Goal: Transaction & Acquisition: Purchase product/service

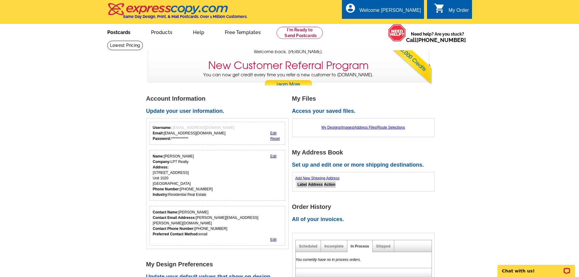
click at [116, 30] on link "Postcards" at bounding box center [118, 32] width 43 height 14
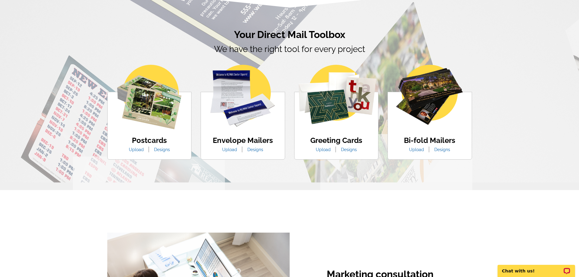
scroll to position [364, 0]
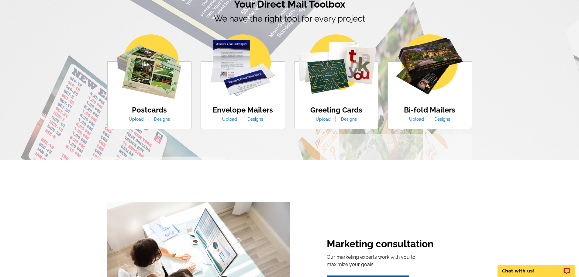
click at [162, 121] on link "Designs" at bounding box center [161, 119] width 25 height 5
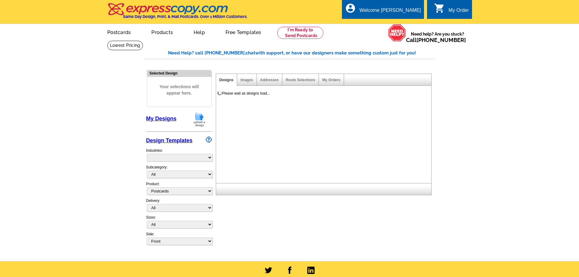
select select "1"
select select "971"
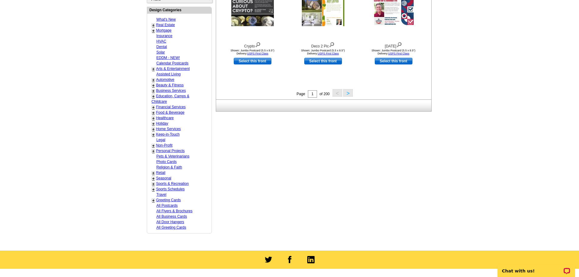
scroll to position [243, 0]
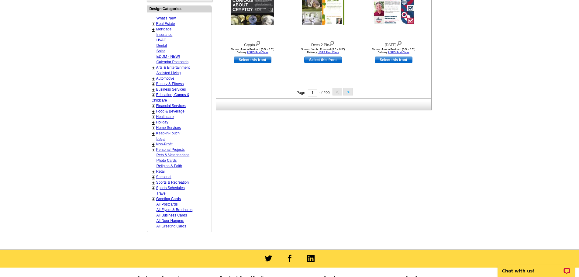
click at [172, 203] on link "All Postcards" at bounding box center [166, 204] width 21 height 4
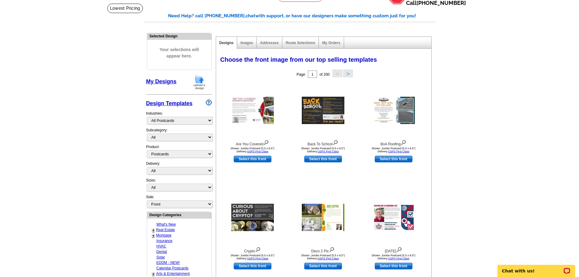
scroll to position [0, 0]
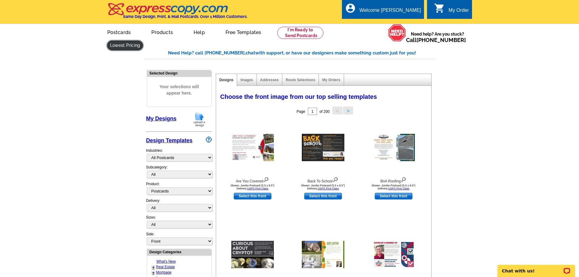
click at [143, 41] on link at bounding box center [125, 45] width 36 height 9
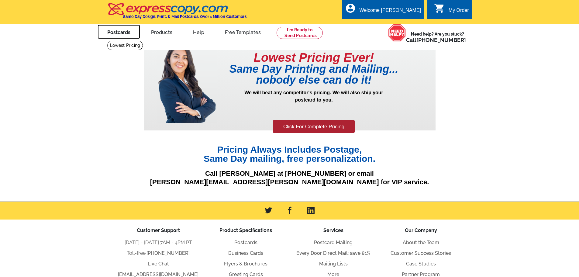
click at [125, 37] on link "Postcards" at bounding box center [118, 32] width 43 height 14
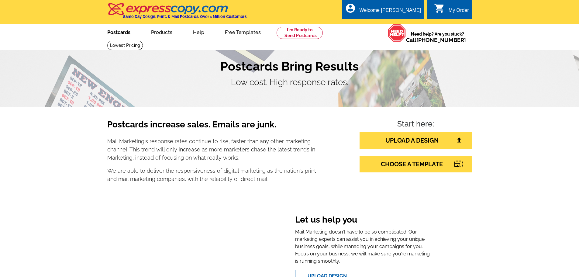
click at [117, 33] on link "Postcards" at bounding box center [118, 32] width 43 height 14
click at [159, 32] on link "Products" at bounding box center [161, 32] width 41 height 14
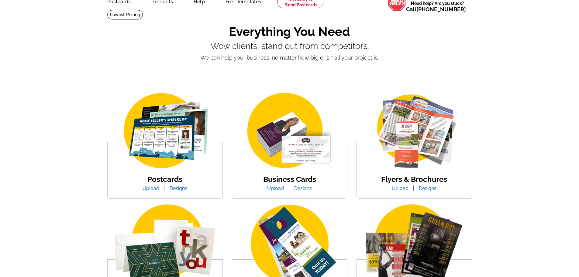
scroll to position [30, 0]
click at [183, 190] on link "Designs" at bounding box center [178, 189] width 27 height 6
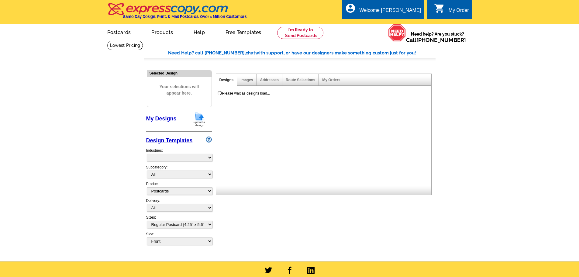
select select "1"
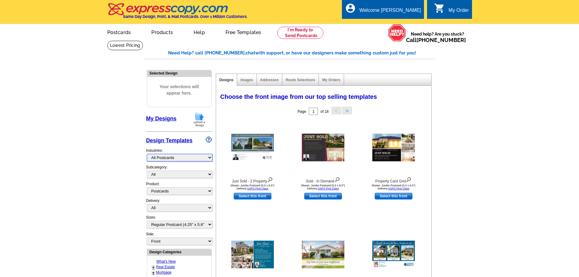
click at [207, 155] on select "What's New Real Estate Mortgage Insurance HVAC Dental Solar EDDM - NEW! Calenda…" at bounding box center [180, 158] width 66 height 8
select select "785"
click at [147, 154] on select "What's New Real Estate Mortgage Insurance HVAC Dental Solar EDDM - NEW! Calenda…" at bounding box center [180, 158] width 66 height 8
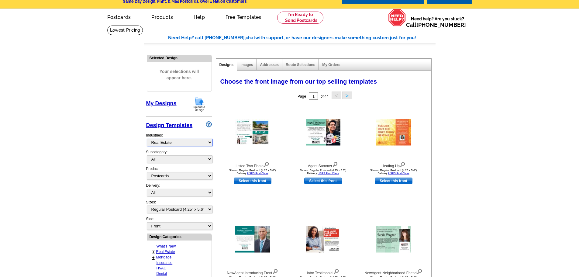
scroll to position [30, 0]
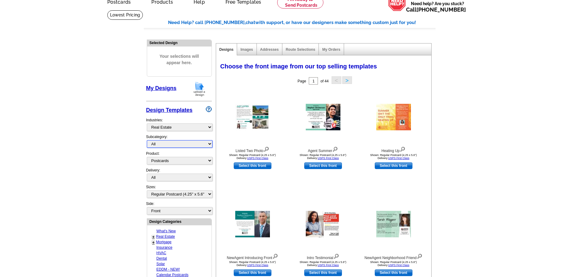
click at [209, 145] on select "All RE/MAX® Referrals [PERSON_NAME]® Berkshire Hathaway Home Services Century 2…" at bounding box center [180, 144] width 66 height 8
click at [119, 150] on main "Need Help? call [PHONE_NUMBER], chat with support, or have our designers make s…" at bounding box center [289, 236] width 579 height 452
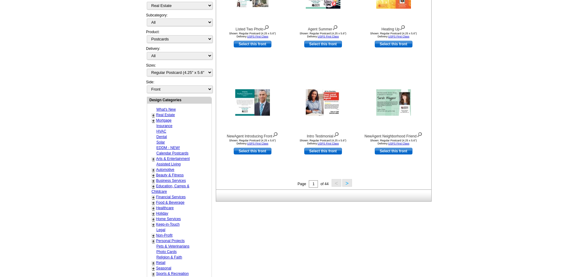
scroll to position [0, 0]
